Goal: Information Seeking & Learning: Learn about a topic

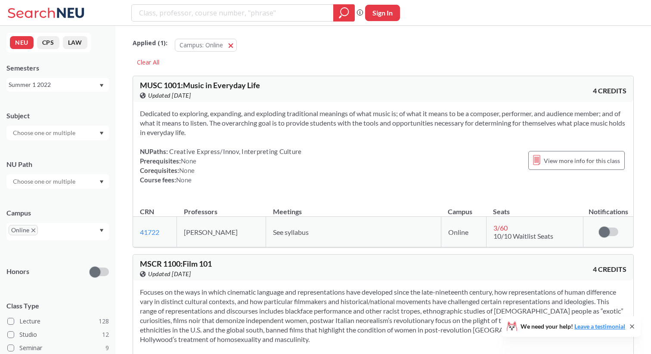
click at [66, 153] on div "NU Path" at bounding box center [57, 170] width 102 height 38
click at [54, 141] on div "Subject NU Path Campus Online Honors Class Type Lecture 128 Studio 12 Seminar 9…" at bounding box center [57, 299] width 102 height 394
click at [56, 69] on div "Semesters" at bounding box center [57, 67] width 102 height 9
click at [37, 90] on div "Summer 1 2022" at bounding box center [57, 85] width 102 height 14
click at [45, 108] on div "Fall 2025" at bounding box center [59, 103] width 97 height 9
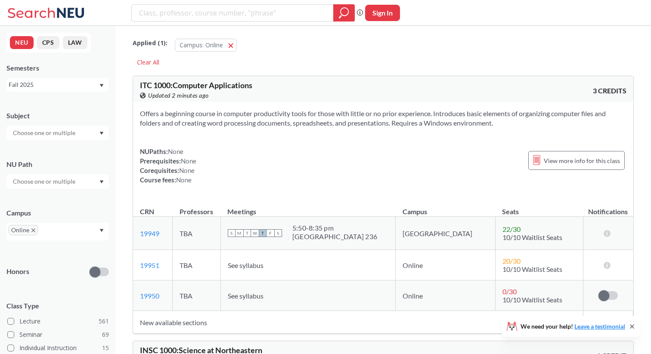
click at [41, 134] on input "text" at bounding box center [45, 133] width 72 height 10
click at [55, 157] on div "CS ( 32 )" at bounding box center [59, 159] width 97 height 9
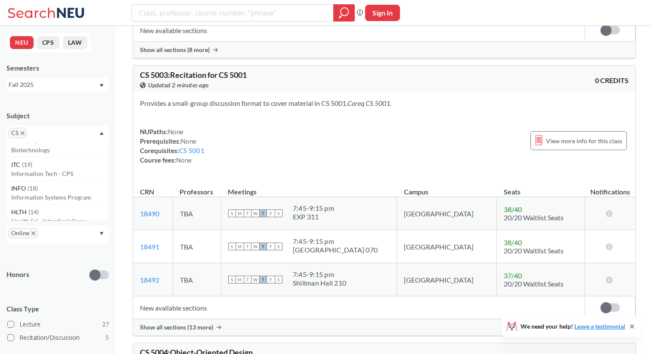
scroll to position [81, 0]
click at [23, 133] on icon "X to remove pill" at bounding box center [23, 133] width 4 height 4
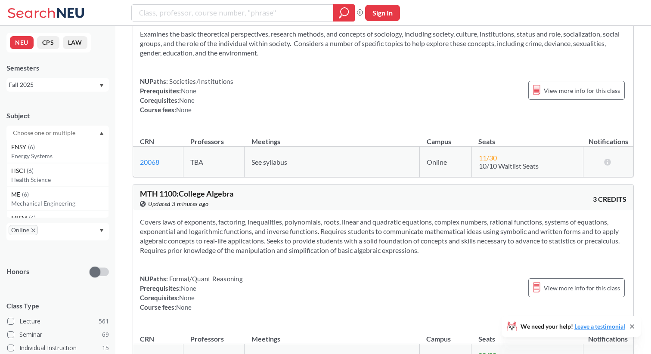
scroll to position [807, 0]
click at [38, 132] on input "text" at bounding box center [45, 133] width 72 height 10
type input "psy"
click at [54, 179] on p "Psychology" at bounding box center [59, 181] width 97 height 9
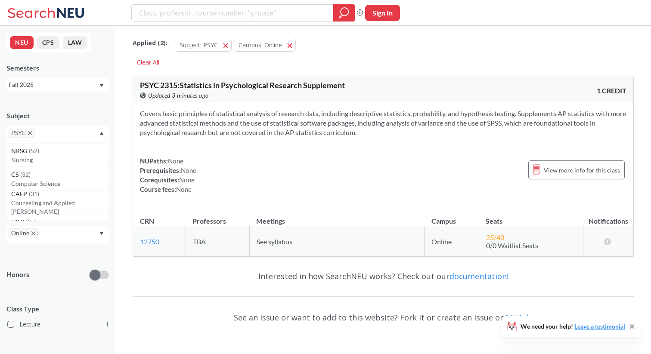
click at [29, 133] on icon "X to remove pill" at bounding box center [30, 133] width 4 height 4
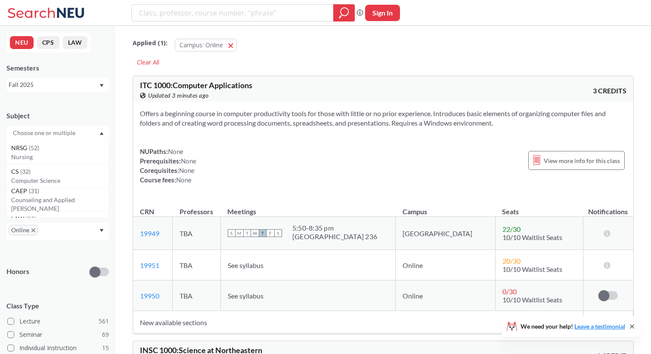
click at [39, 133] on input "text" at bounding box center [45, 133] width 72 height 10
type input "math"
click at [47, 151] on div "MATH ( 1 )" at bounding box center [59, 147] width 97 height 9
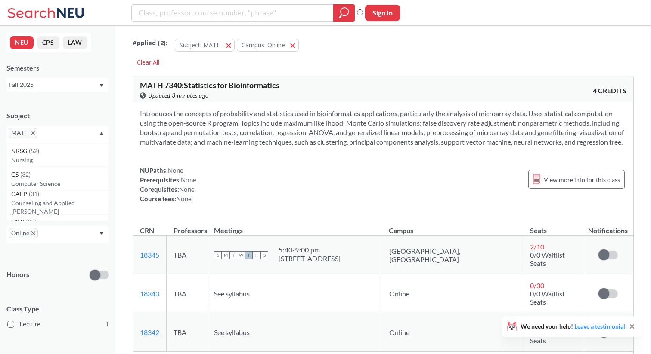
click at [43, 138] on input "text" at bounding box center [52, 136] width 25 height 10
click at [34, 135] on span "MATH" at bounding box center [23, 133] width 29 height 10
click at [40, 135] on input "text" at bounding box center [52, 136] width 25 height 10
click at [34, 134] on icon "X to remove pill" at bounding box center [33, 133] width 4 height 4
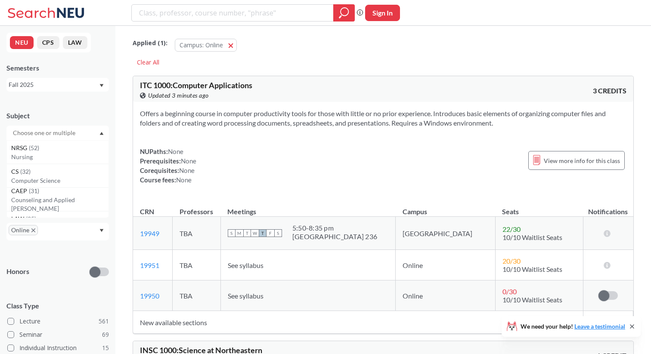
click at [33, 133] on input "text" at bounding box center [45, 133] width 72 height 10
type input "ge"
click at [20, 177] on p "General Engineering" at bounding box center [59, 181] width 97 height 9
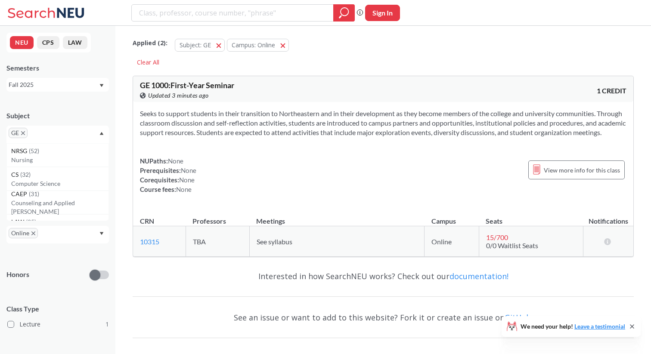
click at [22, 133] on icon "X to remove pill" at bounding box center [23, 133] width 4 height 4
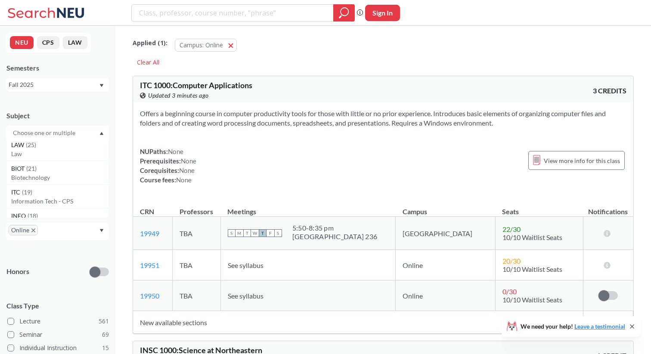
scroll to position [86, 0]
click at [34, 129] on input "text" at bounding box center [45, 133] width 72 height 10
type input "e"
type input "cy"
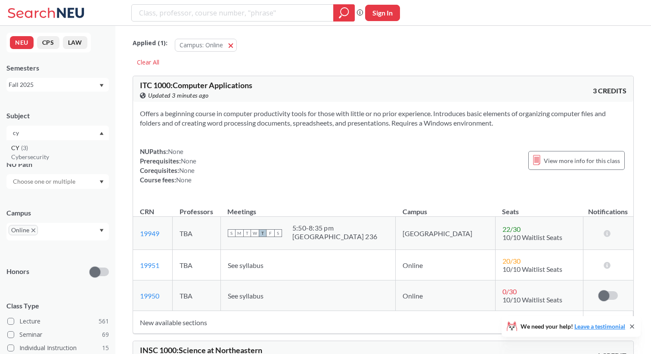
click at [31, 153] on p "Cybersecurity" at bounding box center [59, 157] width 97 height 9
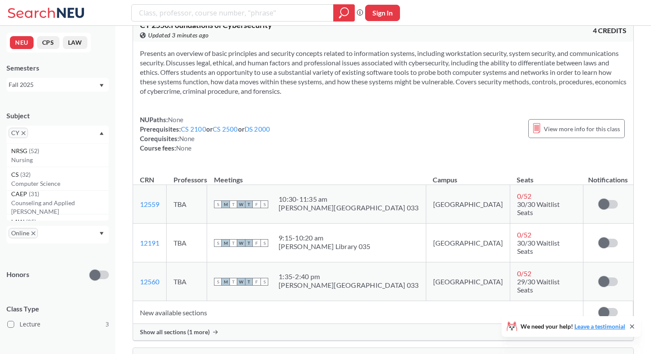
scroll to position [19, 0]
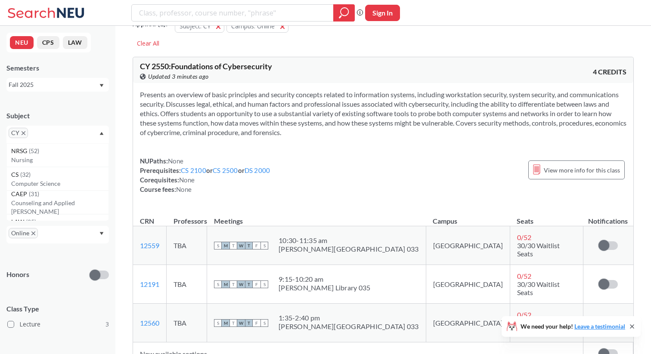
click at [24, 138] on div "CY" at bounding box center [57, 135] width 102 height 18
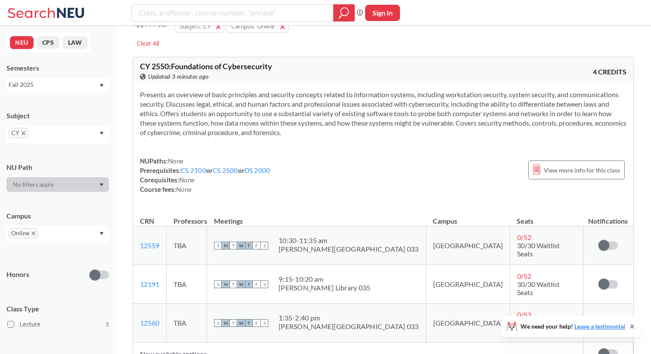
click at [24, 131] on icon "X to remove pill" at bounding box center [24, 133] width 4 height 4
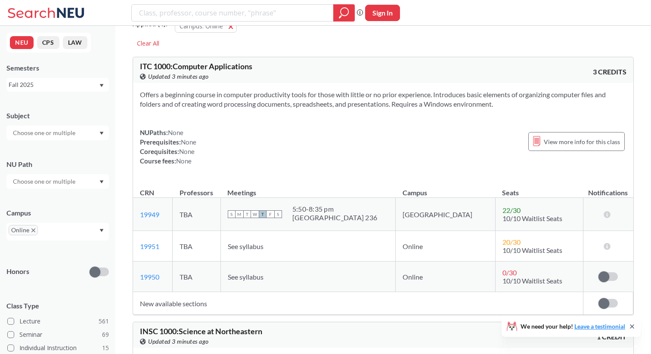
click at [37, 131] on input "text" at bounding box center [45, 133] width 72 height 10
type input "ins"
click at [59, 158] on p "Interdisc Studies - Soc Sc/Hum" at bounding box center [59, 157] width 97 height 9
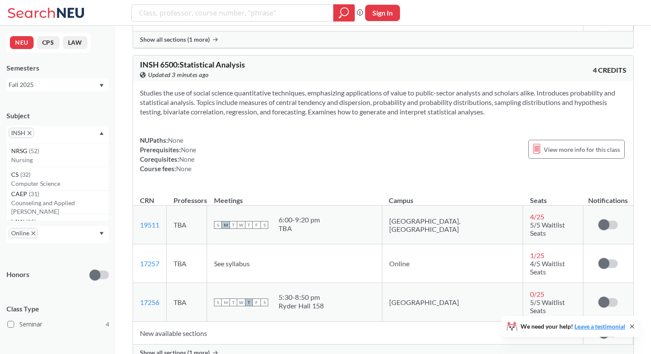
scroll to position [824, 0]
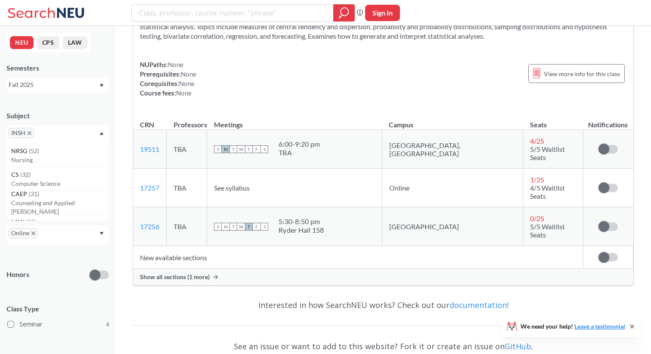
click at [30, 133] on icon "X to remove pill" at bounding box center [30, 133] width 4 height 4
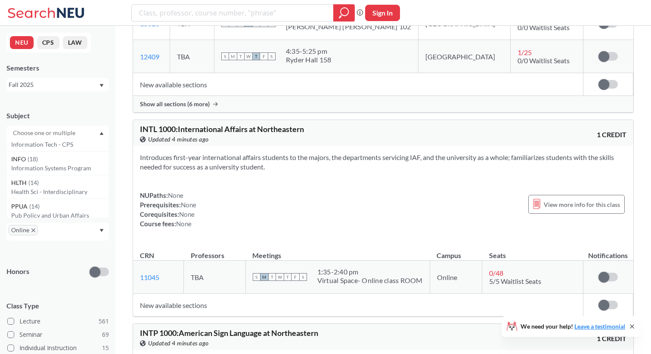
scroll to position [89, 0]
